Goal: Find specific page/section: Find specific page/section

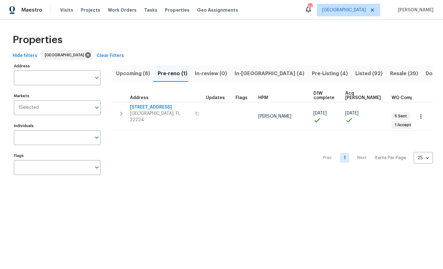
click at [312, 73] on span "Pre-Listing (4)" at bounding box center [330, 73] width 36 height 9
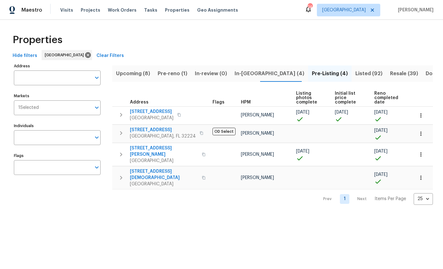
click at [142, 129] on span "[STREET_ADDRESS]" at bounding box center [163, 130] width 66 height 6
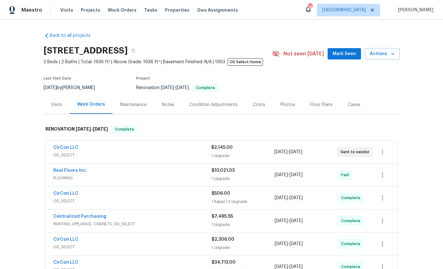
click at [295, 106] on div "Photos" at bounding box center [287, 105] width 15 height 6
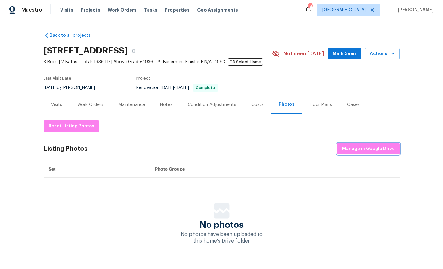
click at [371, 152] on span "Manage in Google Drive" at bounding box center [368, 149] width 53 height 8
